Goal: Task Accomplishment & Management: Manage account settings

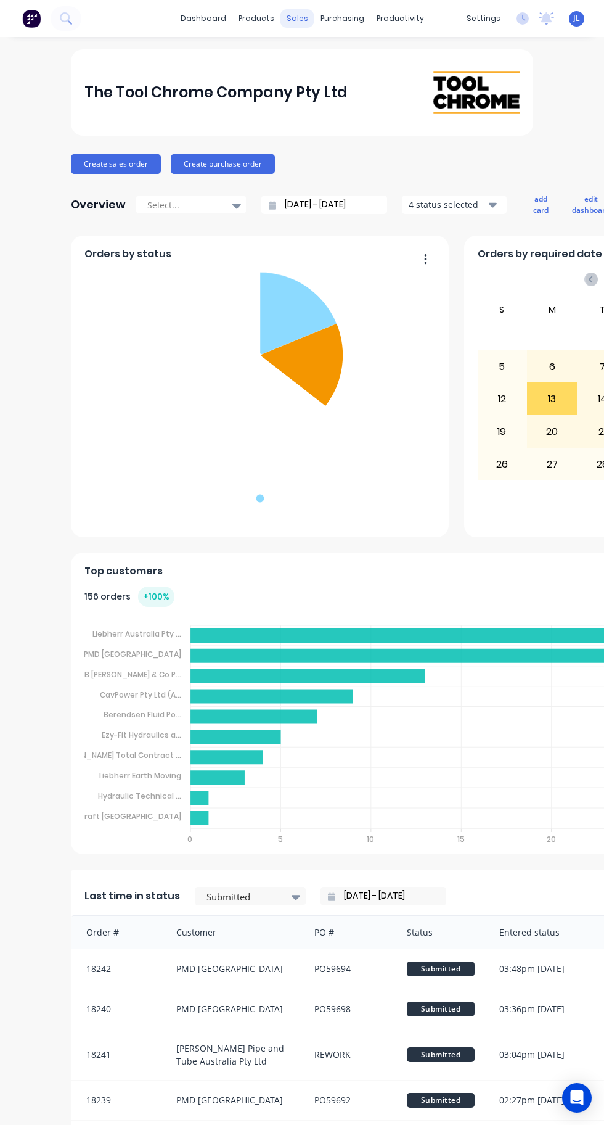
click at [298, 15] on div "sales" at bounding box center [298, 18] width 34 height 18
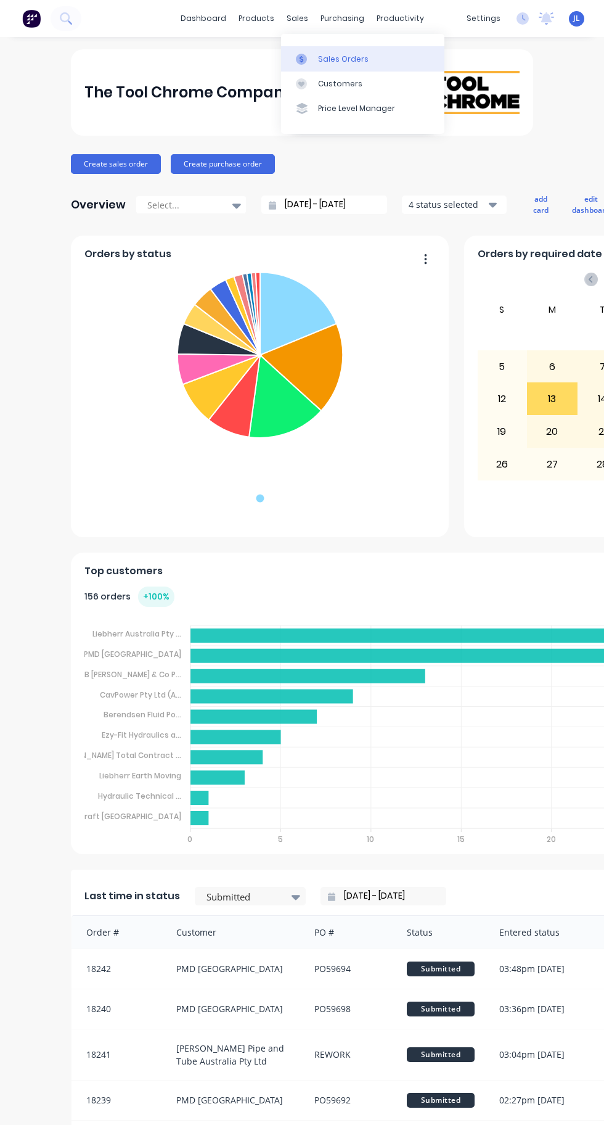
click at [348, 59] on div "Sales Orders" at bounding box center [343, 59] width 51 height 11
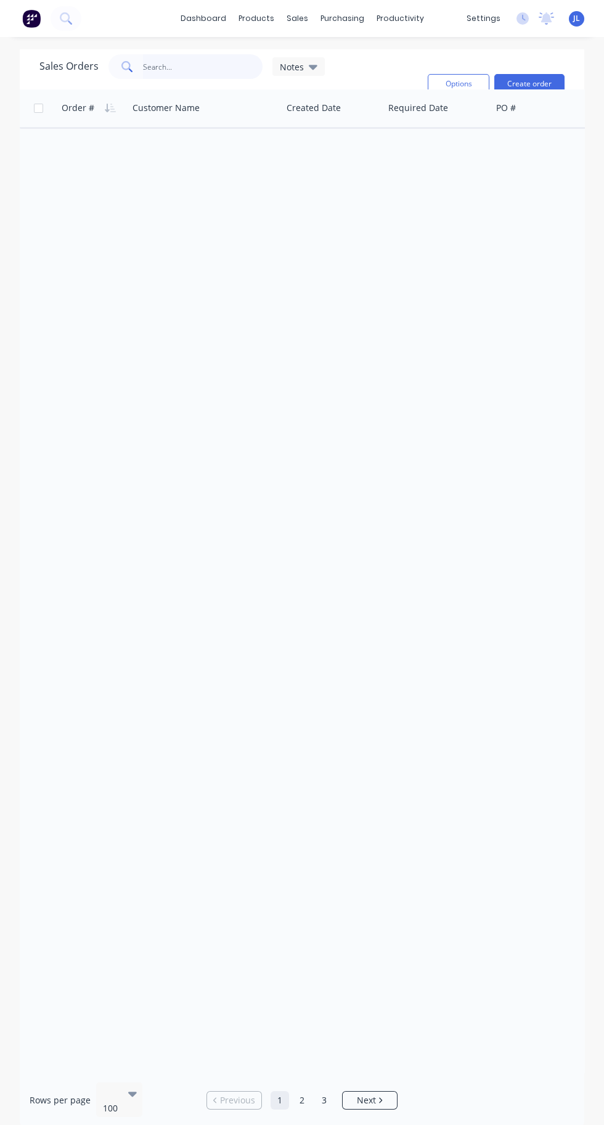
click at [203, 68] on input "text" at bounding box center [203, 66] width 120 height 25
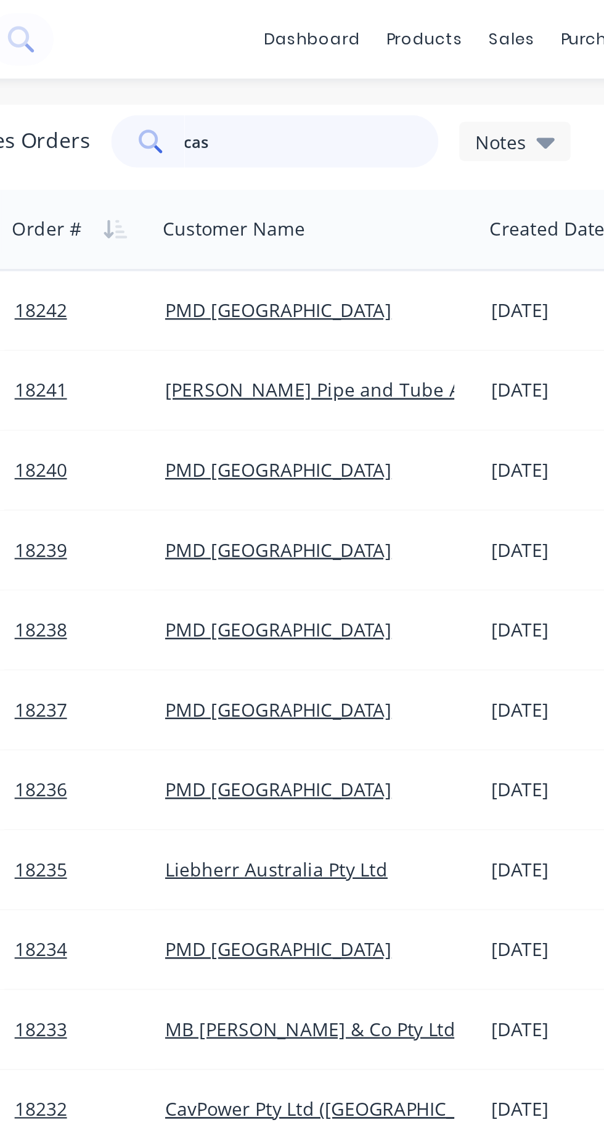
type input "case"
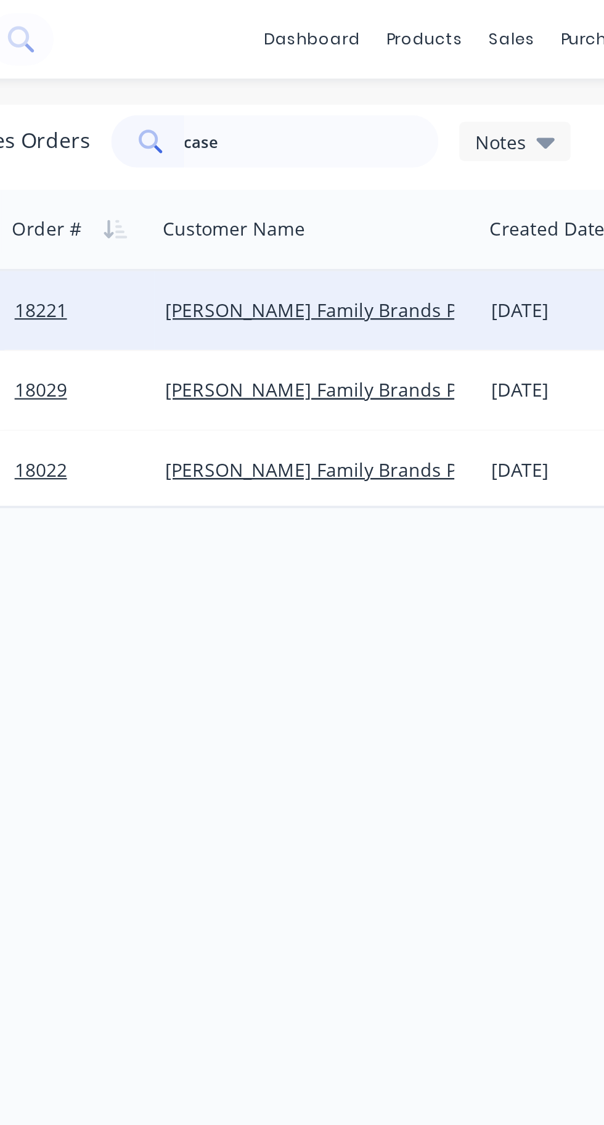
click at [310, 147] on div "[DATE]" at bounding box center [333, 146] width 92 height 12
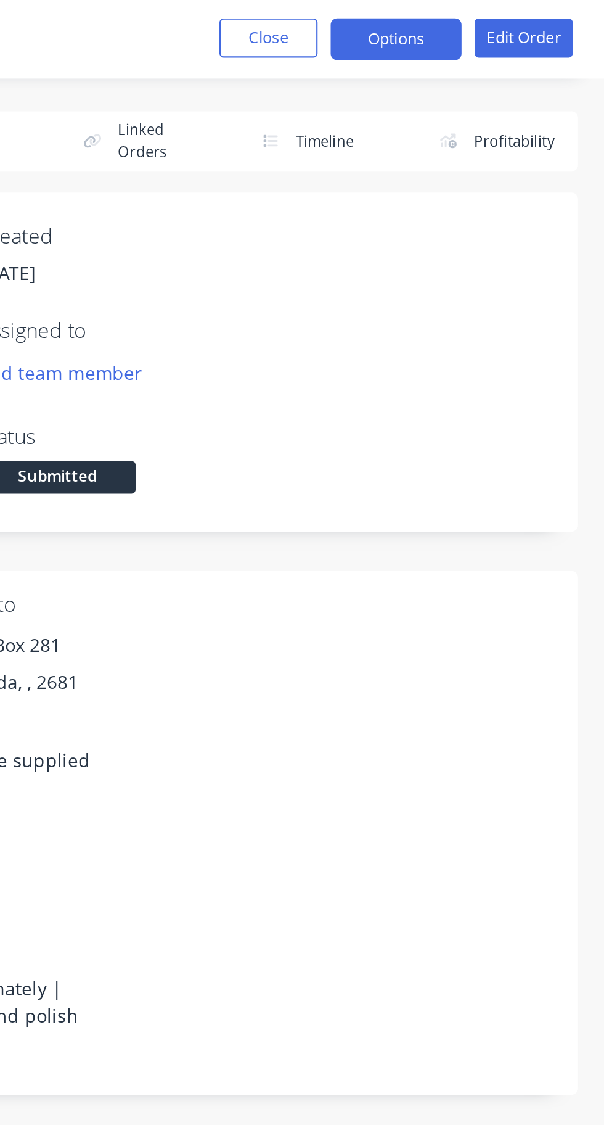
click at [506, 22] on button "Options" at bounding box center [506, 19] width 62 height 20
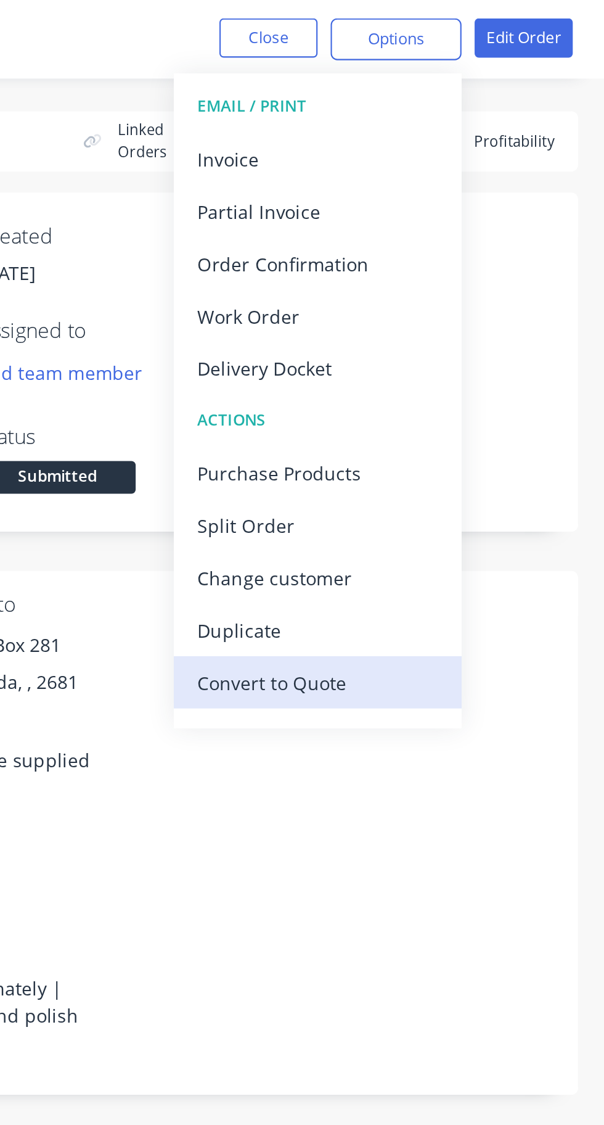
click at [478, 324] on div "Convert to Quote" at bounding box center [468, 322] width 113 height 18
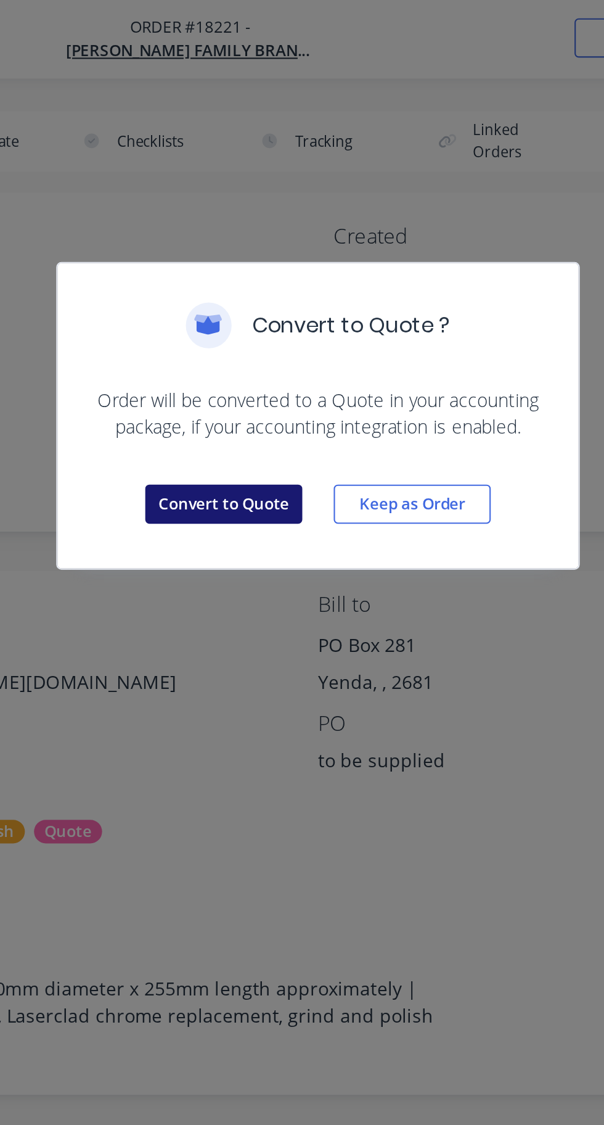
click at [264, 231] on button "Convert to Quote" at bounding box center [258, 237] width 74 height 18
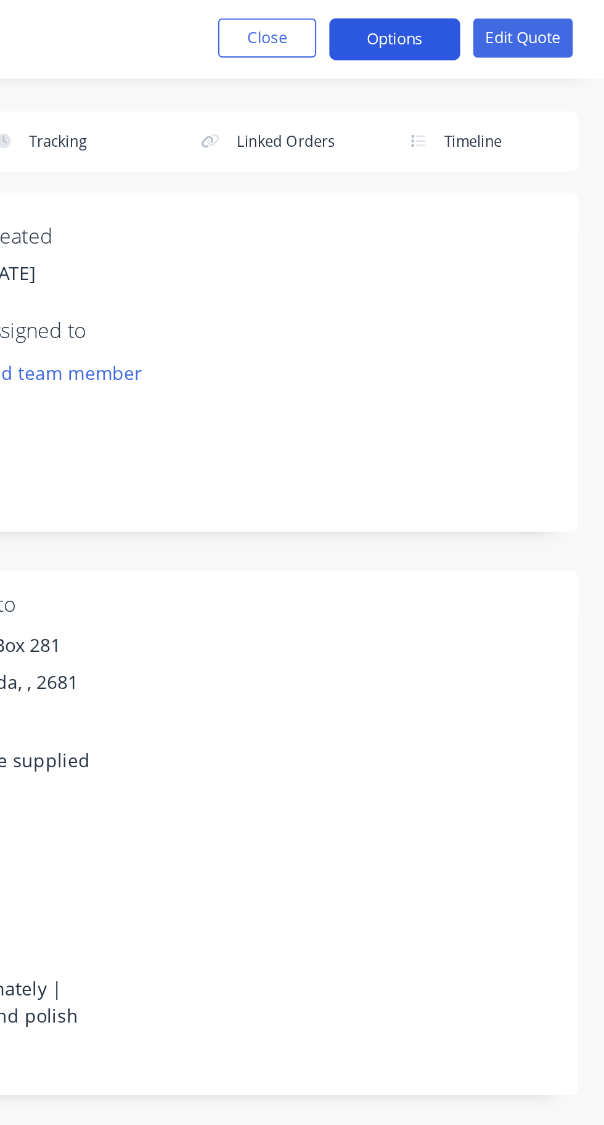
click at [514, 23] on button "Options" at bounding box center [506, 19] width 62 height 20
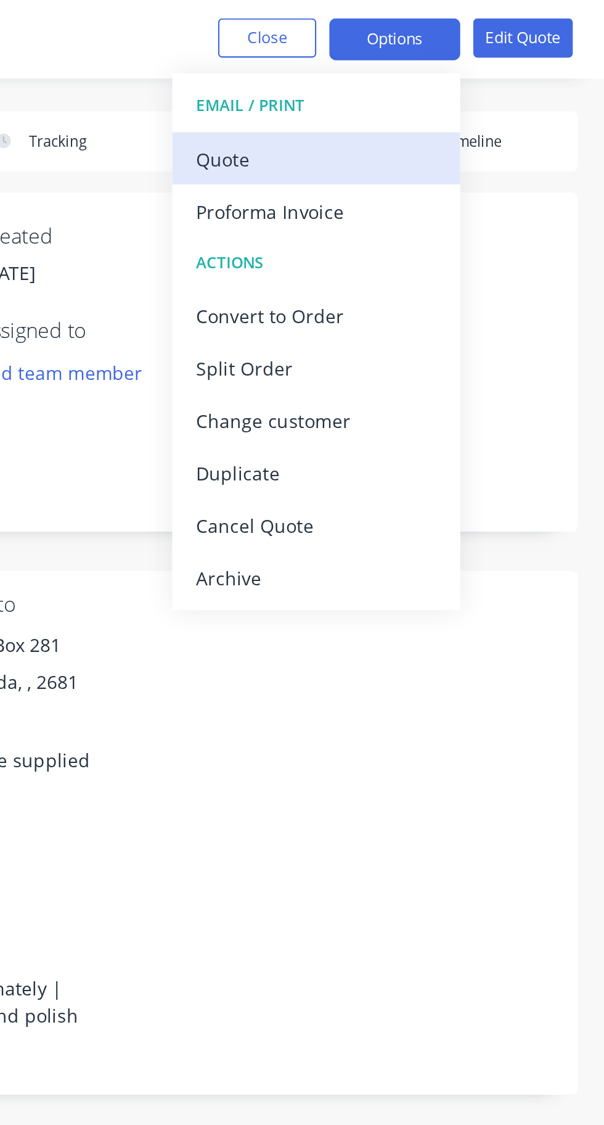
click at [430, 65] on button "Quote" at bounding box center [469, 74] width 136 height 25
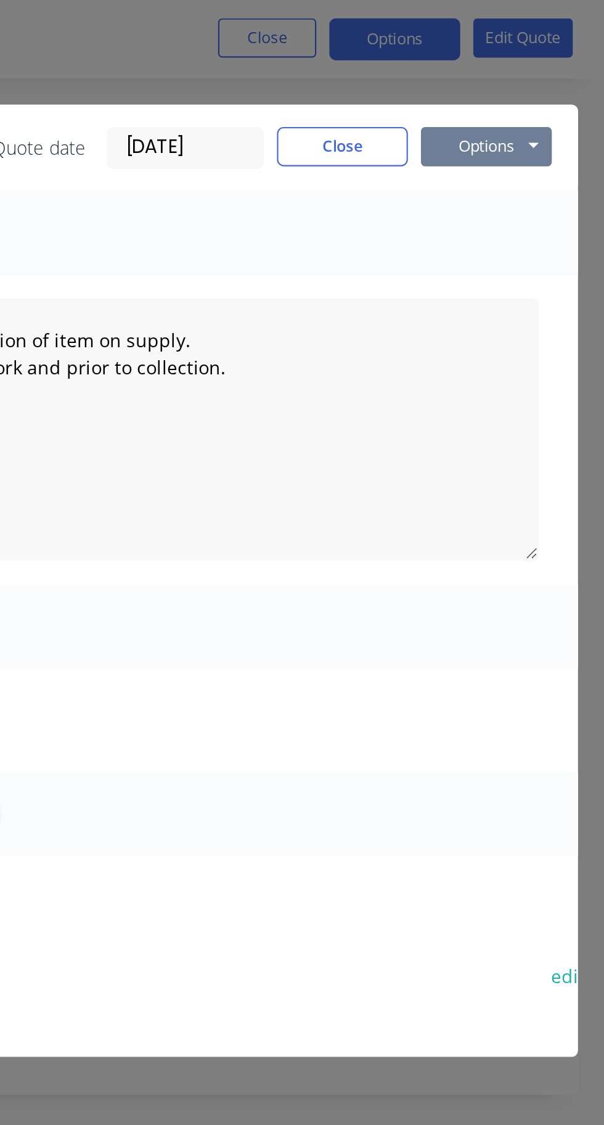
click at [557, 74] on button "Options" at bounding box center [549, 69] width 62 height 18
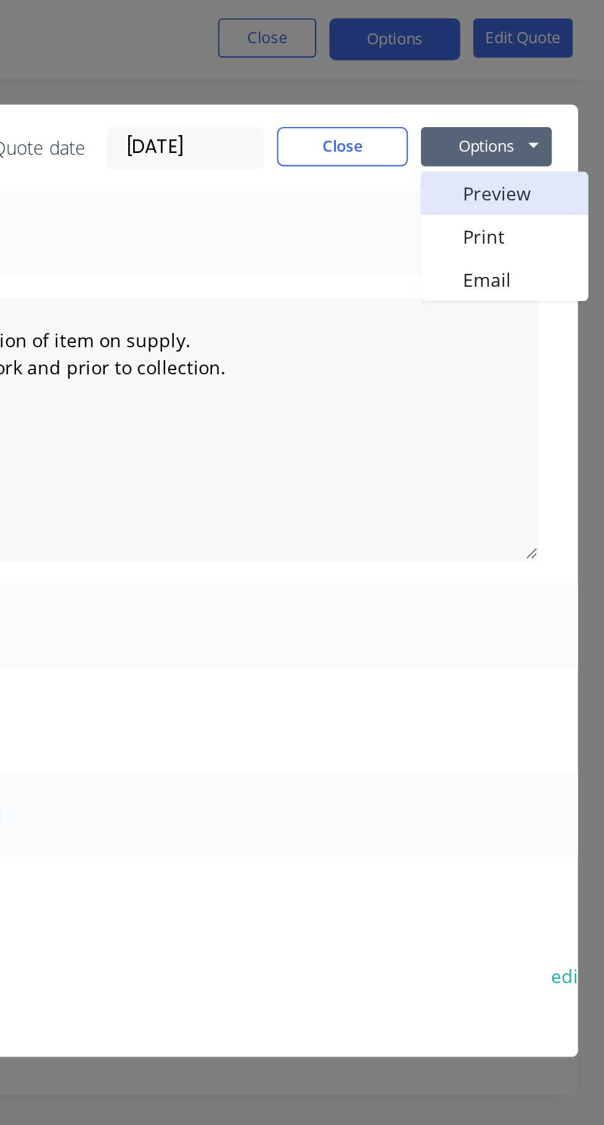
click at [561, 90] on button "Preview" at bounding box center [557, 91] width 79 height 20
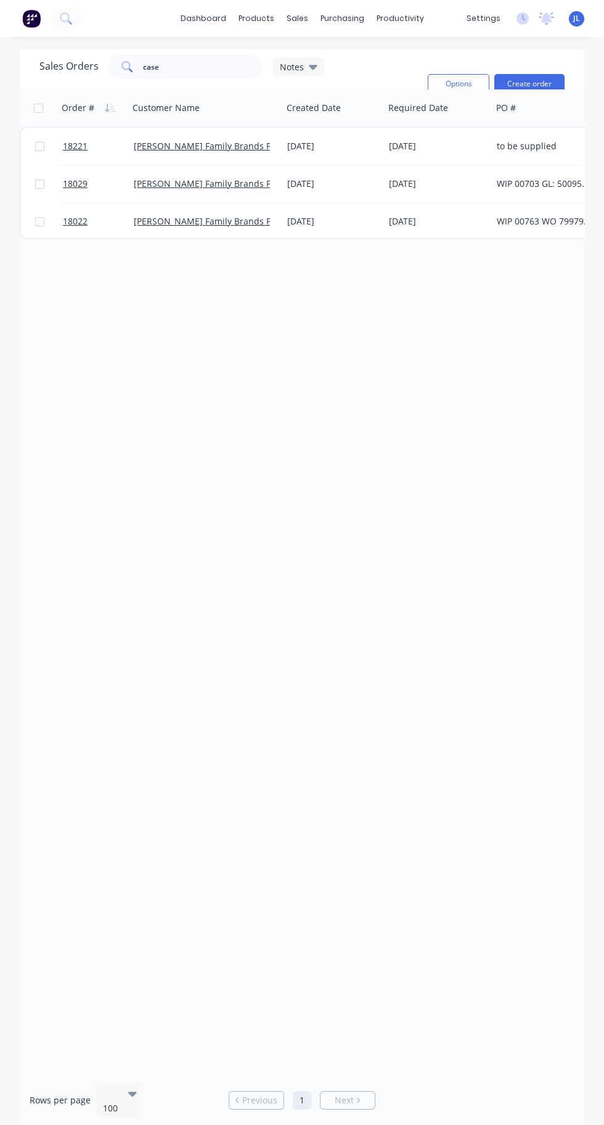
click at [576, 18] on span "JL" at bounding box center [576, 18] width 7 height 11
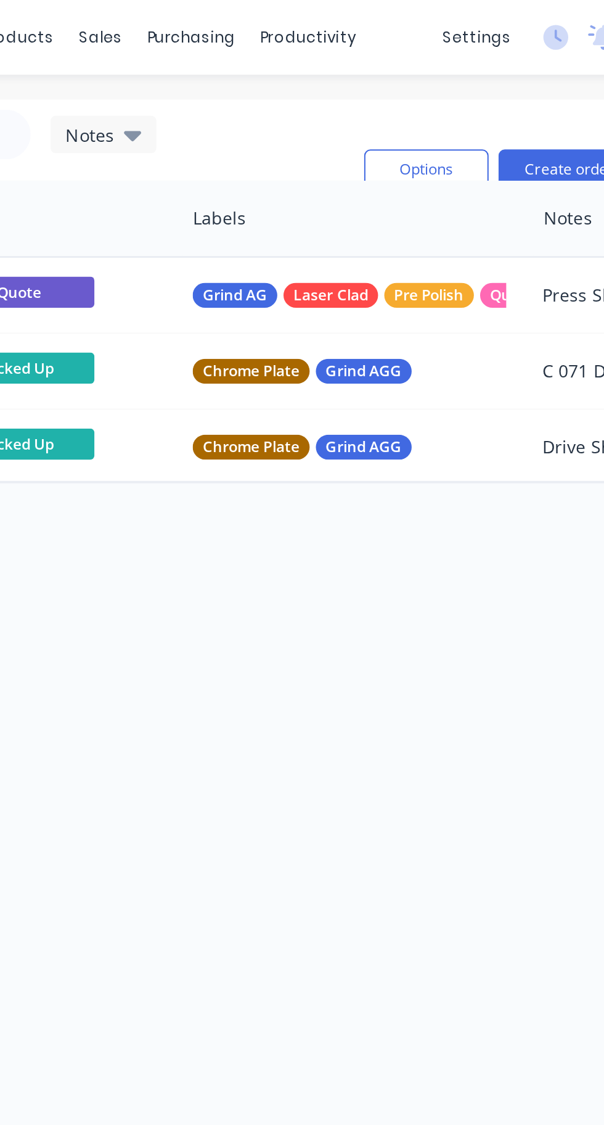
scroll to position [0, 483]
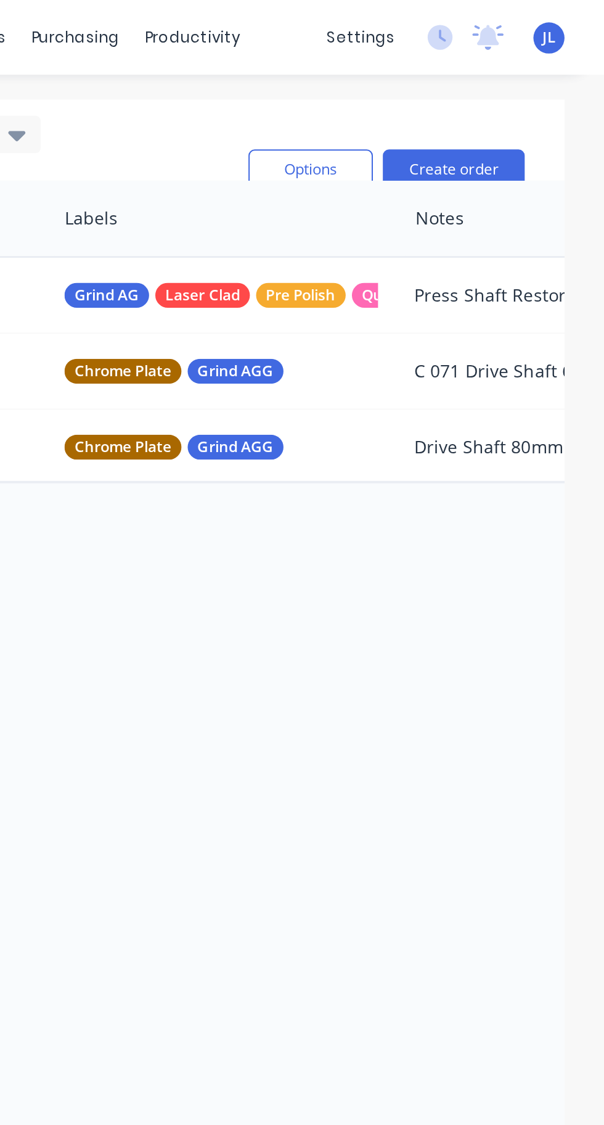
click at [579, 18] on span "JL" at bounding box center [576, 18] width 7 height 11
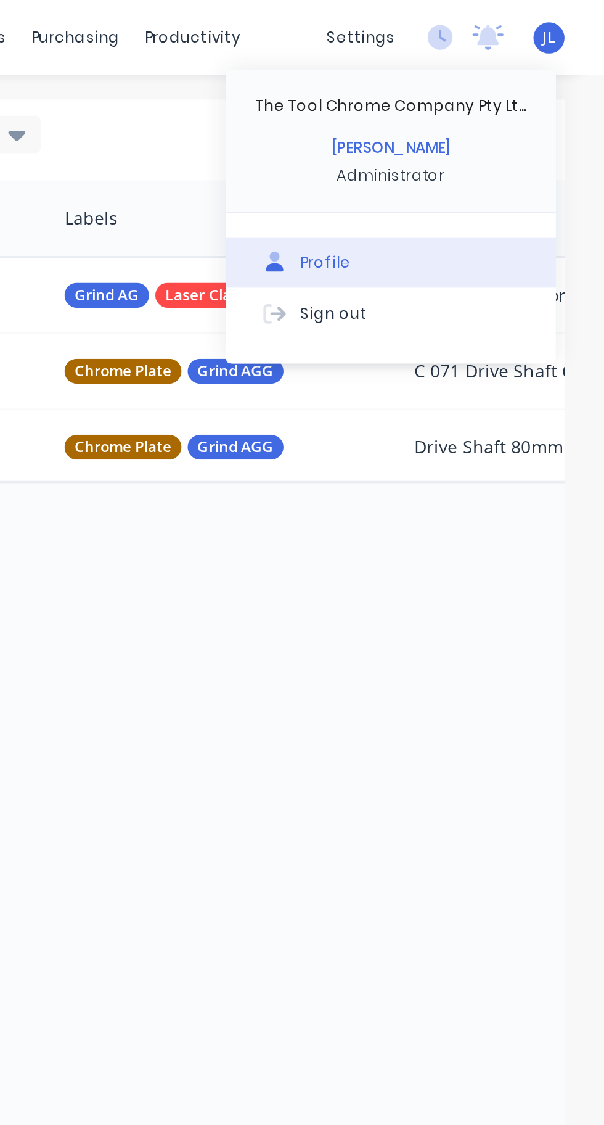
click at [471, 131] on div "Profile" at bounding box center [466, 130] width 25 height 11
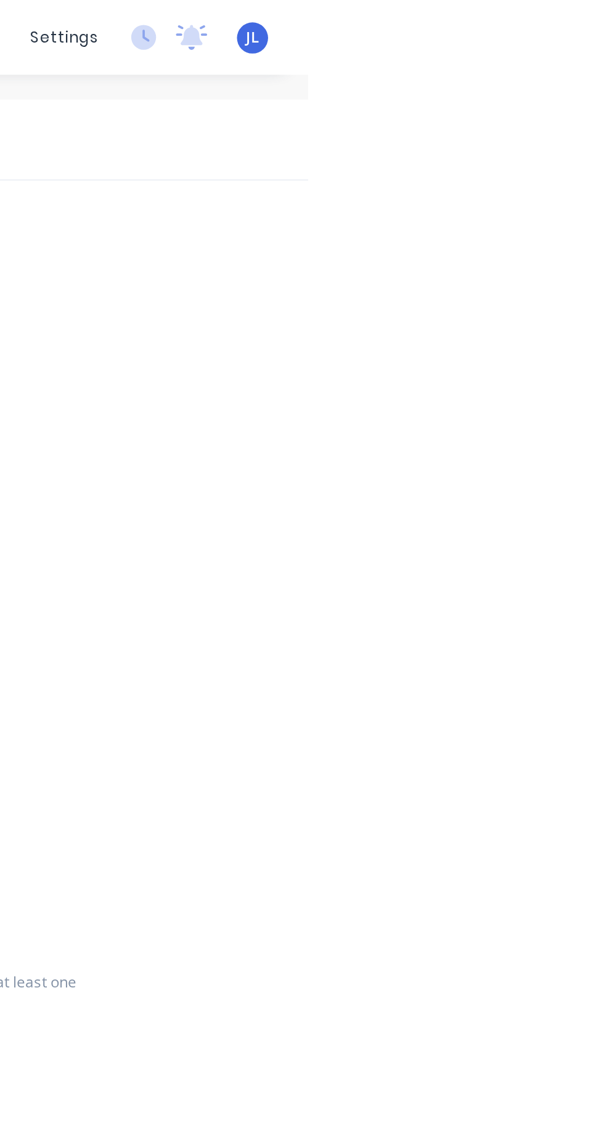
click at [576, 17] on span "JL" at bounding box center [576, 18] width 7 height 11
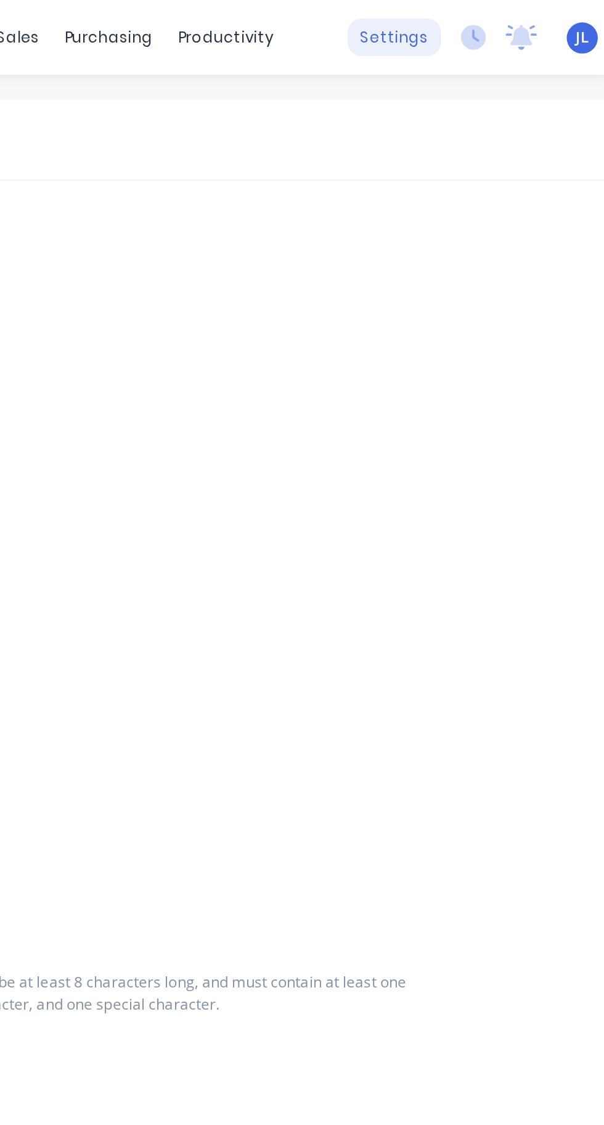
click at [484, 18] on div "settings" at bounding box center [484, 18] width 46 height 18
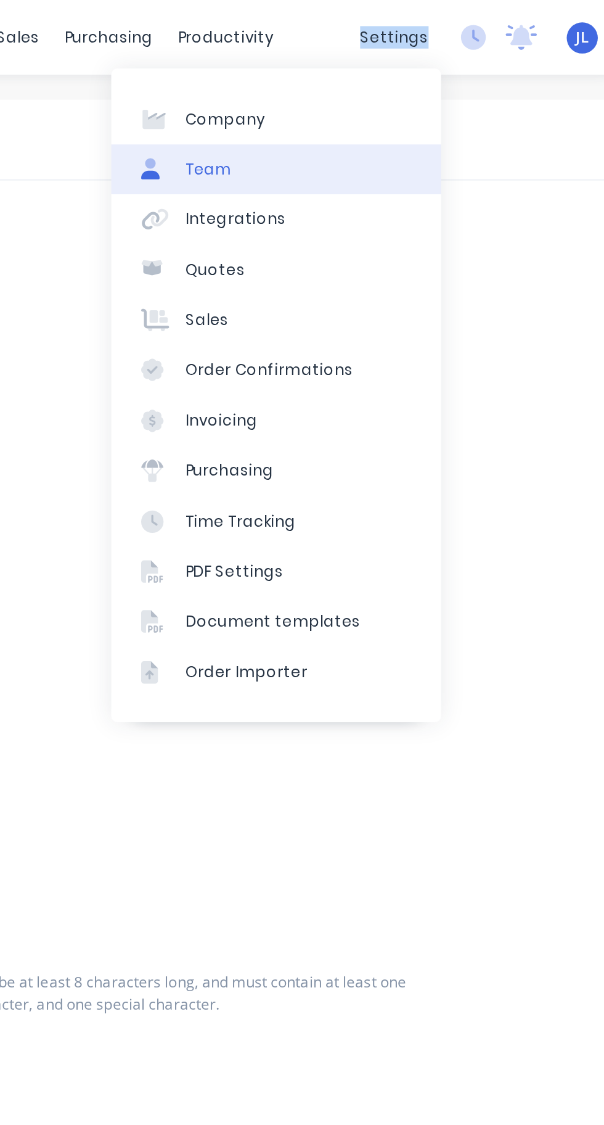
click at [395, 80] on div "Team" at bounding box center [391, 83] width 23 height 11
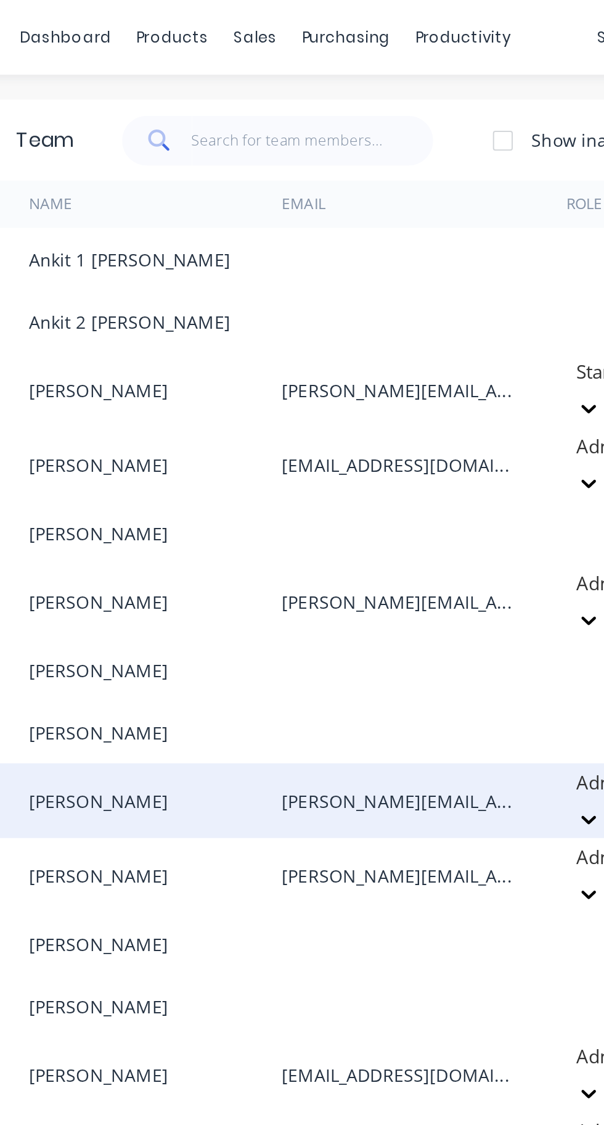
click at [358, 378] on div "[PERSON_NAME][EMAIL_ADDRESS][DOMAIN_NAME]" at bounding box center [380, 396] width 141 height 37
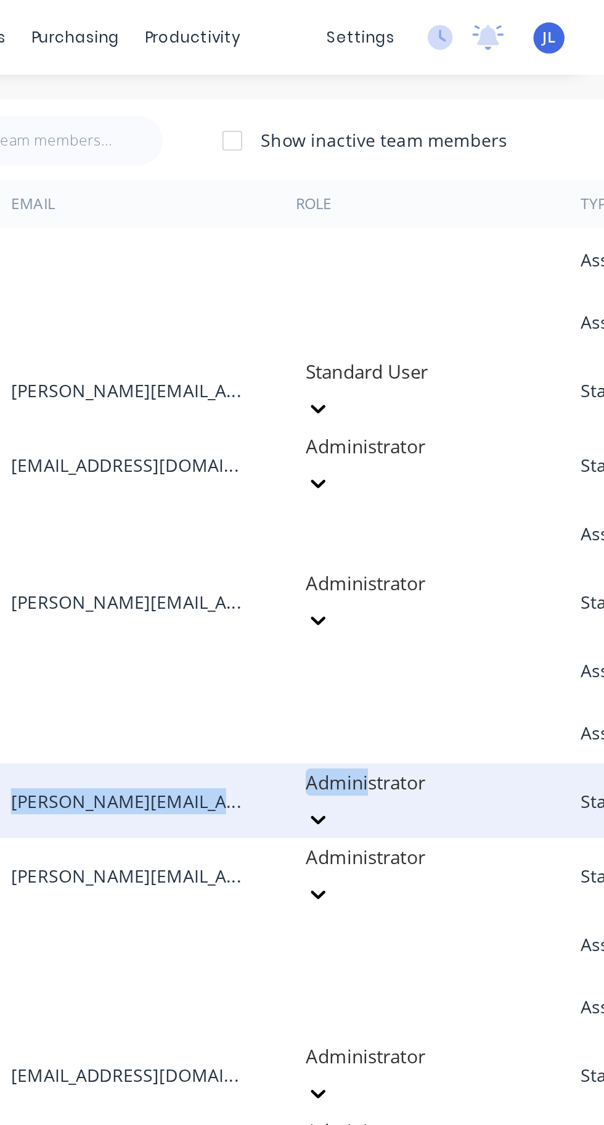
copy div "apwood [PERSON_NAME][EMAIL_ADDRESS][DOMAIN_NAME] Admini"
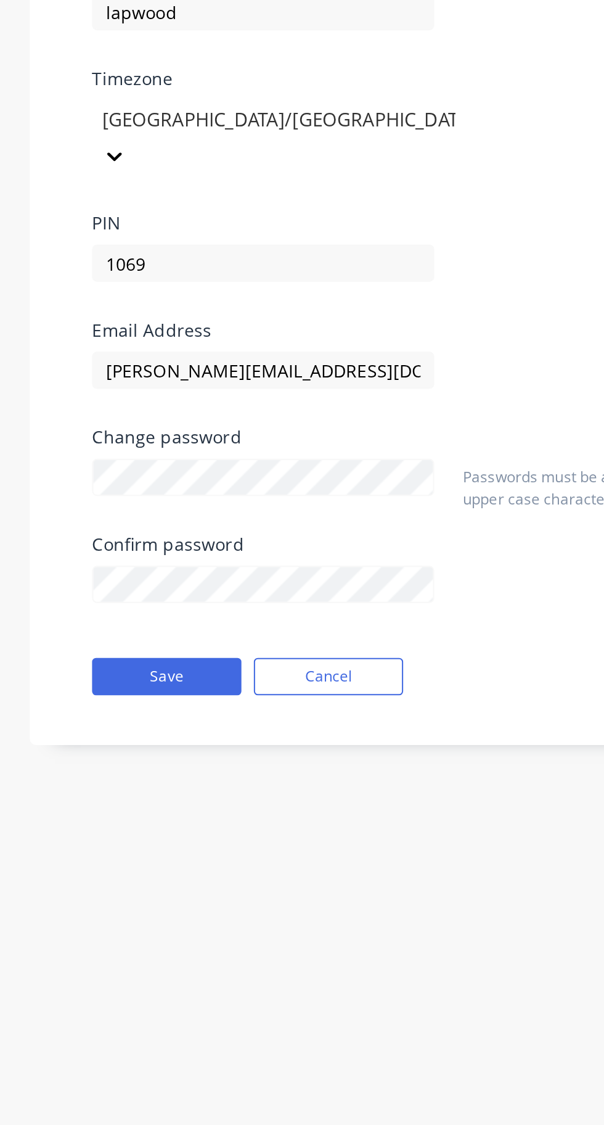
click at [18, 534] on div "Avatar JL First name [PERSON_NAME] Last name lapwood Timezone [GEOGRAPHIC_DATA]…" at bounding box center [375, 344] width 721 height 511
click at [83, 576] on button "Save" at bounding box center [83, 585] width 74 height 18
